Goal: Entertainment & Leisure: Consume media (video, audio)

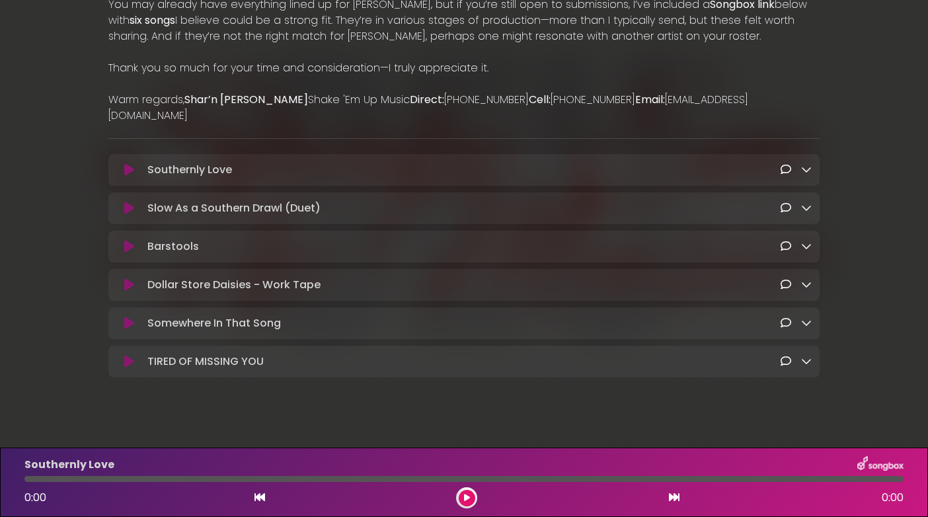
scroll to position [400, 0]
click at [128, 165] on icon at bounding box center [129, 171] width 10 height 13
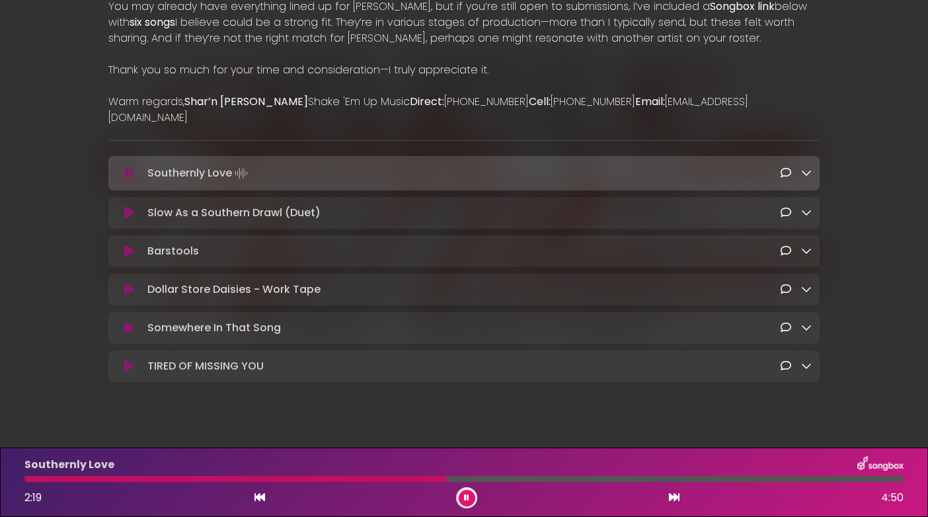
click at [126, 206] on icon at bounding box center [129, 212] width 10 height 13
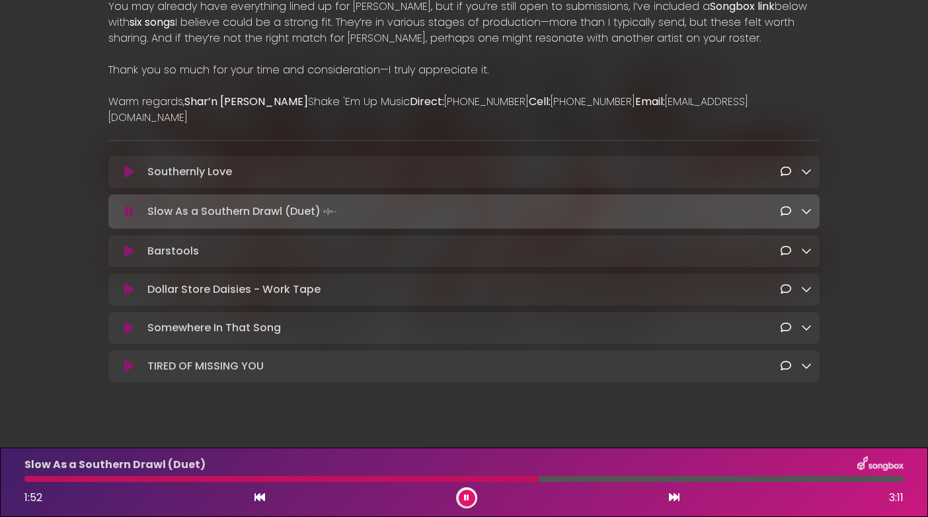
click at [126, 245] on icon at bounding box center [129, 251] width 10 height 13
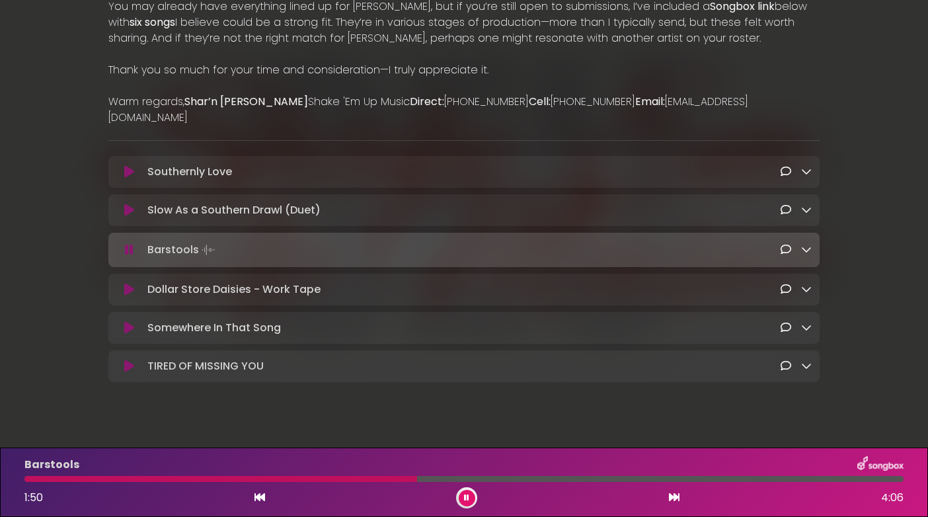
click at [126, 283] on icon at bounding box center [129, 289] width 10 height 13
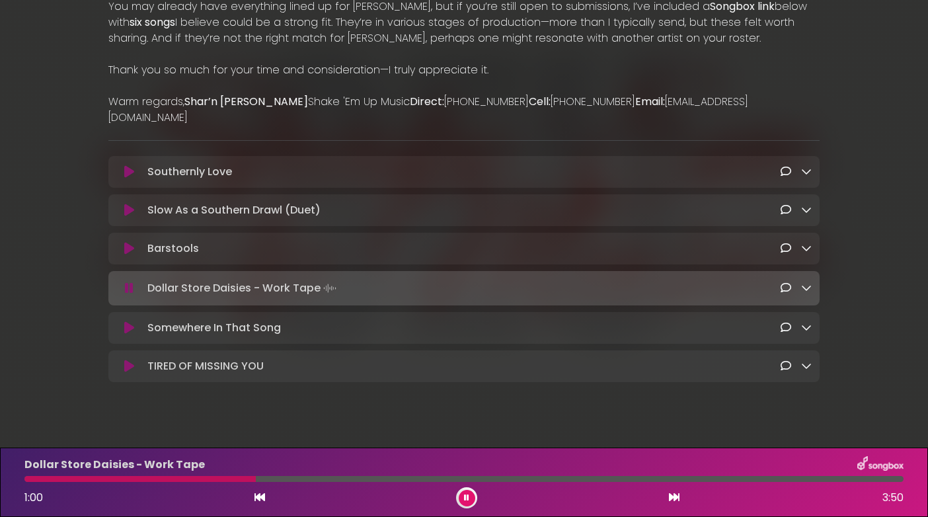
click at [128, 321] on icon at bounding box center [129, 327] width 10 height 13
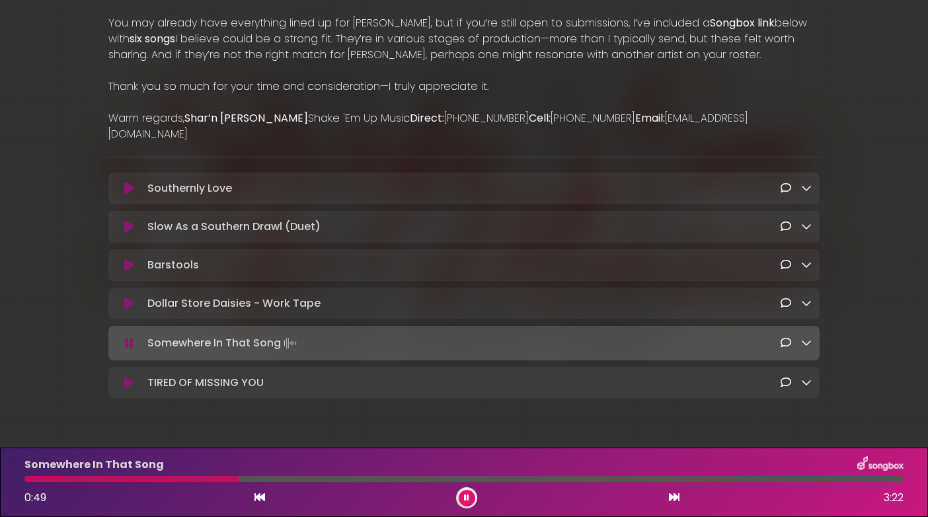
scroll to position [393, 0]
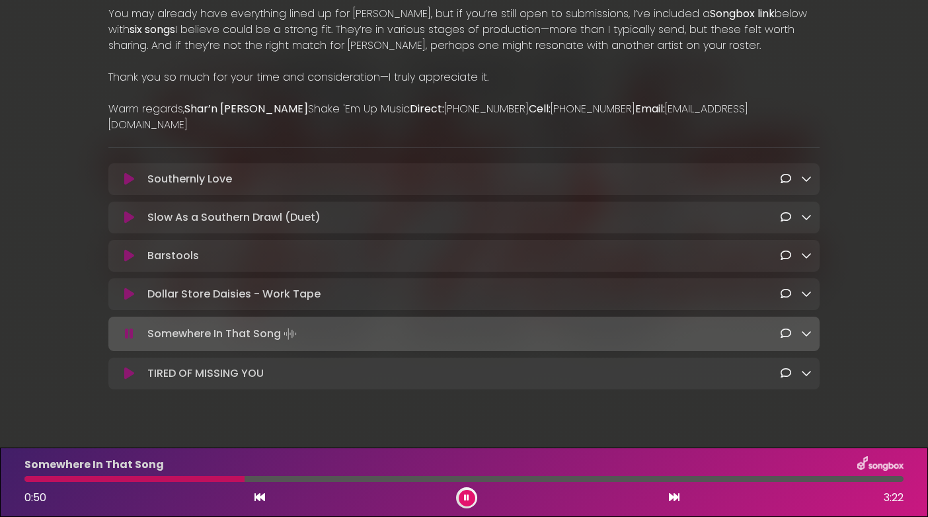
click at [127, 367] on icon at bounding box center [129, 373] width 10 height 13
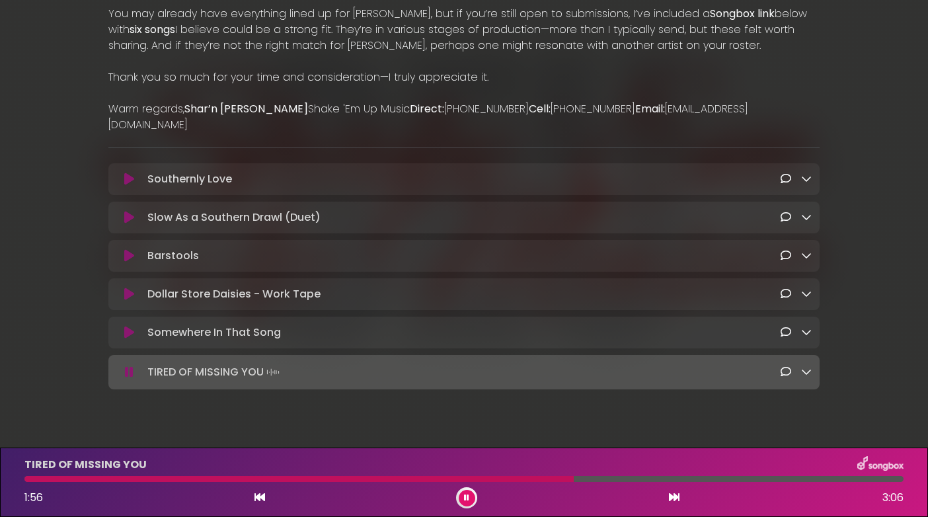
click at [130, 365] on icon at bounding box center [129, 371] width 9 height 13
